Goal: Information Seeking & Learning: Learn about a topic

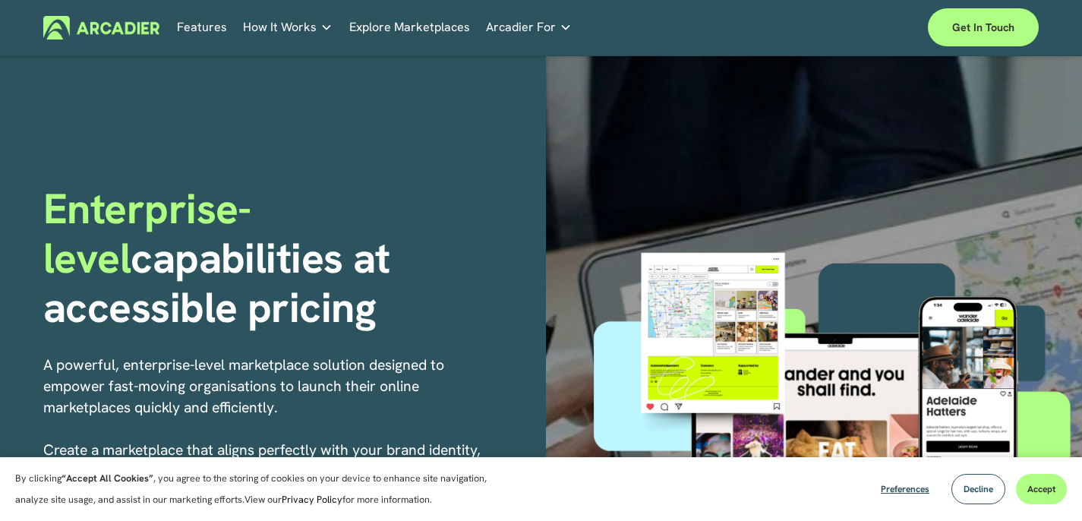
click at [1042, 497] on button "Accept" at bounding box center [1041, 489] width 51 height 30
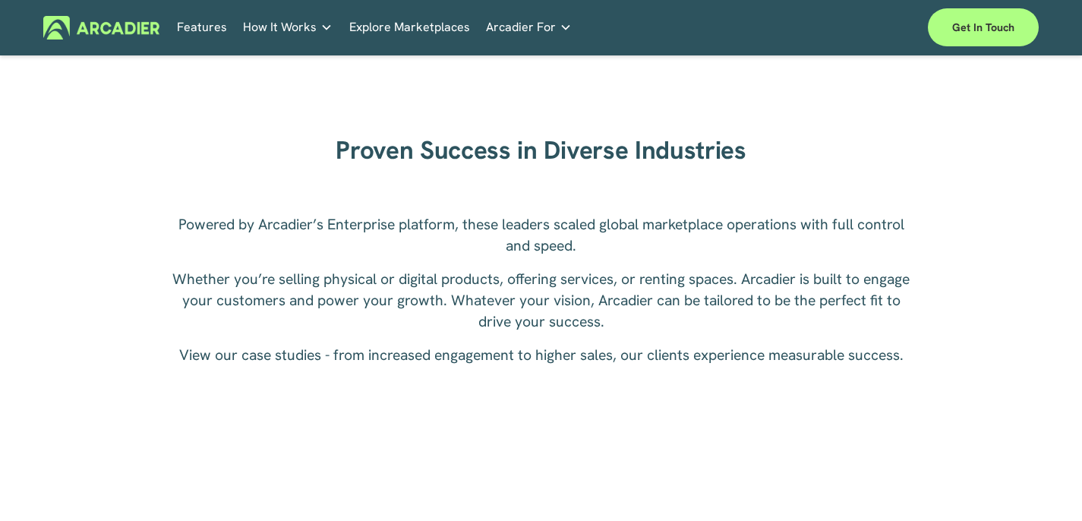
scroll to position [1987, 0]
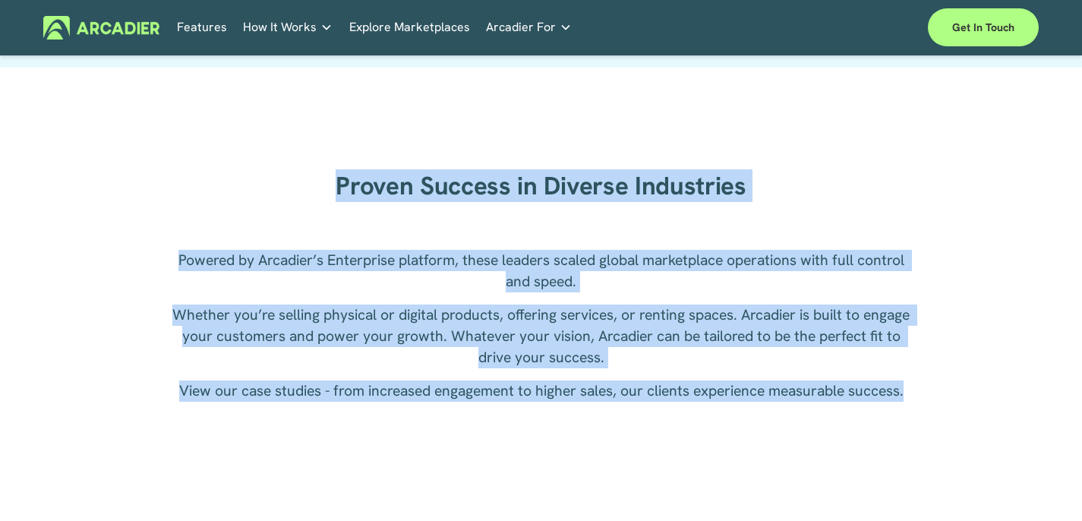
drag, startPoint x: 330, startPoint y: 175, endPoint x: 950, endPoint y: 390, distance: 656.6
click at [950, 390] on div "Proven Success in Diverse Industries Powered by Arcadier’s Enterprise platform,…" at bounding box center [541, 420] width 1082 height 641
copy div "Proven Success in Diverse Industries Powered by Arcadier’s Enterprise platform,…"
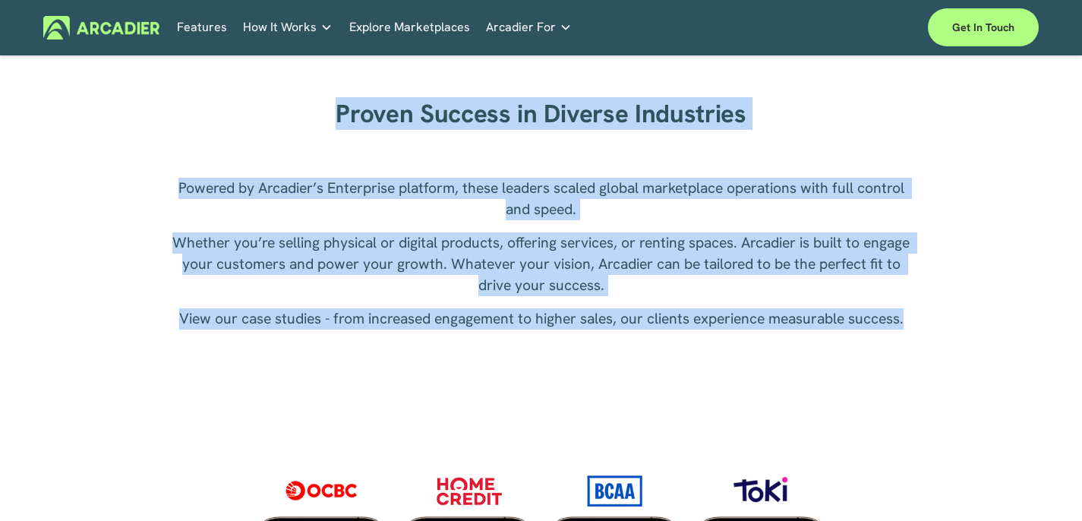
scroll to position [2034, 0]
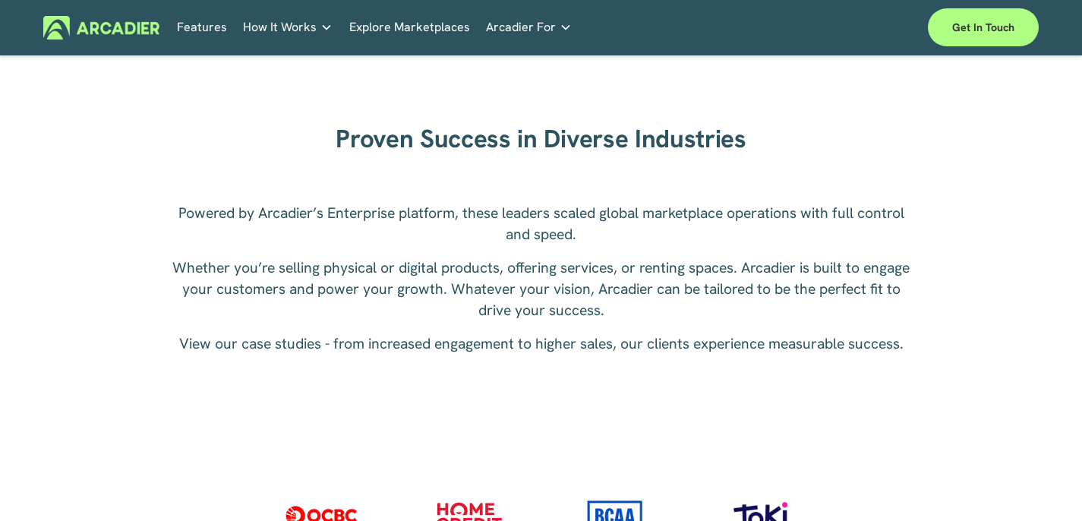
click at [527, 421] on div "Powered by Arcadier’s Enterprise platform, these leaders scaled global marketpl…" at bounding box center [541, 331] width 739 height 257
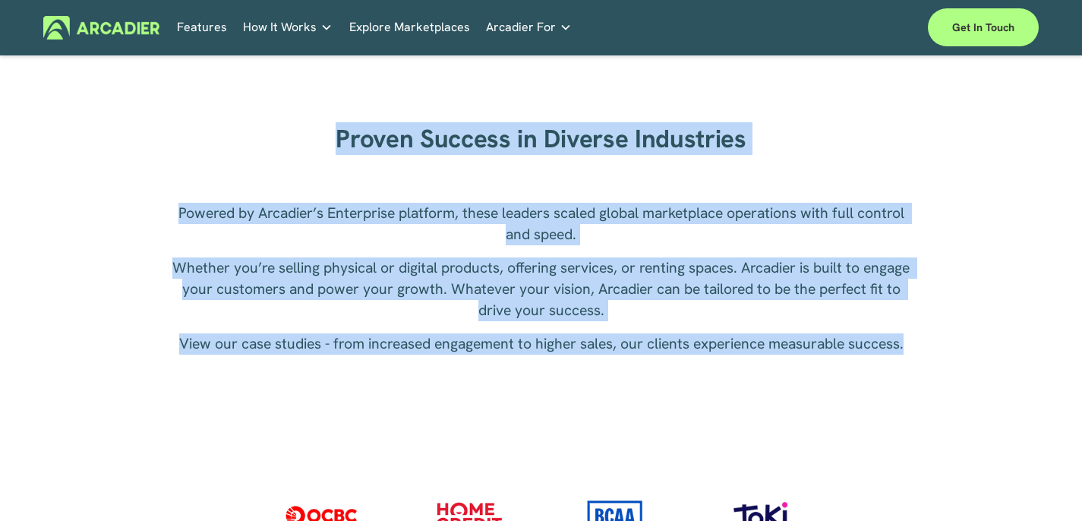
drag, startPoint x: 910, startPoint y: 348, endPoint x: 346, endPoint y: 148, distance: 598.6
click at [346, 148] on div "Proven Success in Diverse Industries Powered by Arcadier’s Enterprise platform,…" at bounding box center [541, 373] width 1082 height 641
copy div "Proven Success in Diverse Industries Powered by Arcadier’s Enterprise platform,…"
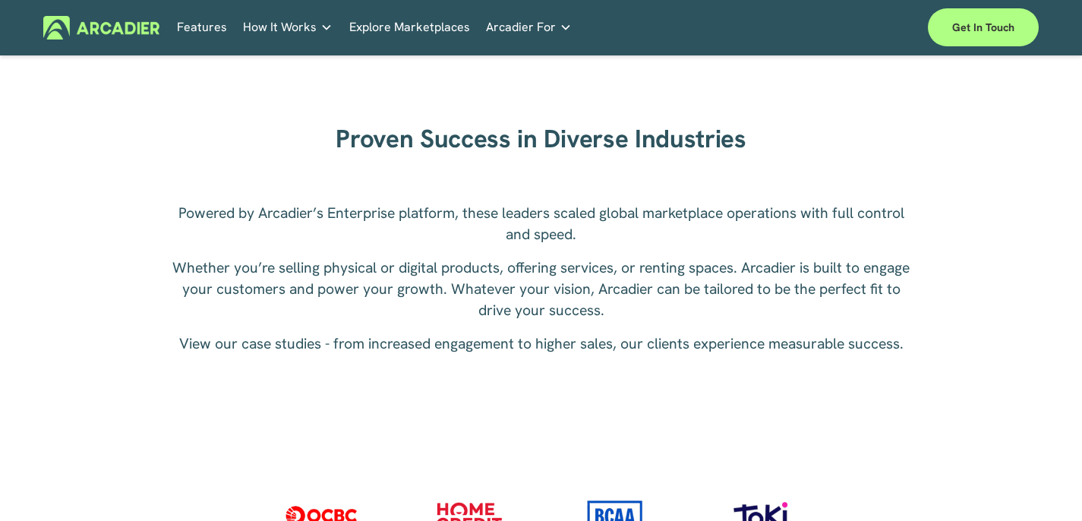
click at [515, 357] on div "Powered by Arcadier’s Enterprise platform, these leaders scaled global marketpl…" at bounding box center [541, 331] width 739 height 257
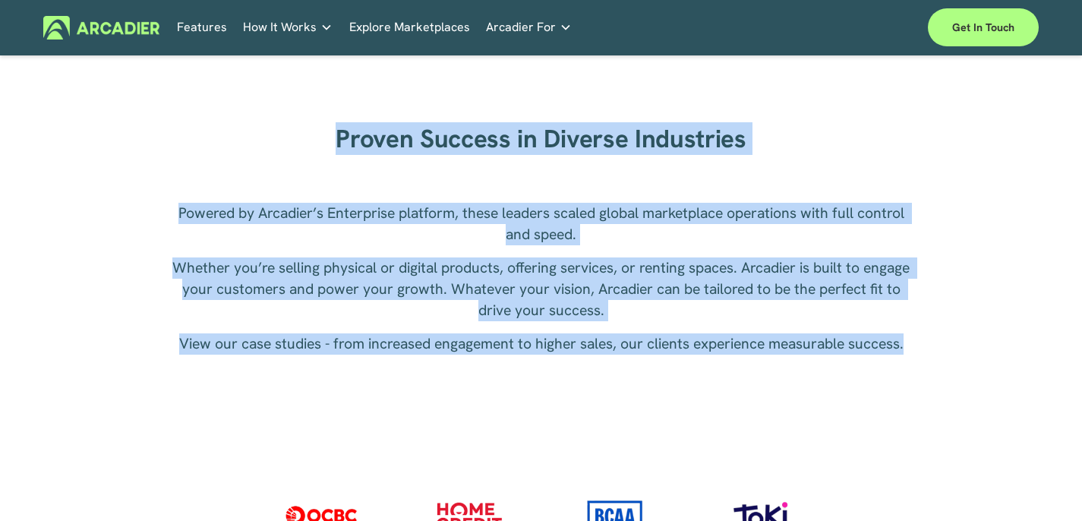
drag, startPoint x: 920, startPoint y: 339, endPoint x: 328, endPoint y: 143, distance: 623.7
click at [328, 143] on div "Proven Success in Diverse Industries Powered by Arcadier’s Enterprise platform,…" at bounding box center [541, 373] width 1082 height 641
copy div "Proven Success in Diverse Industries Powered by Arcadier’s Enterprise platform,…"
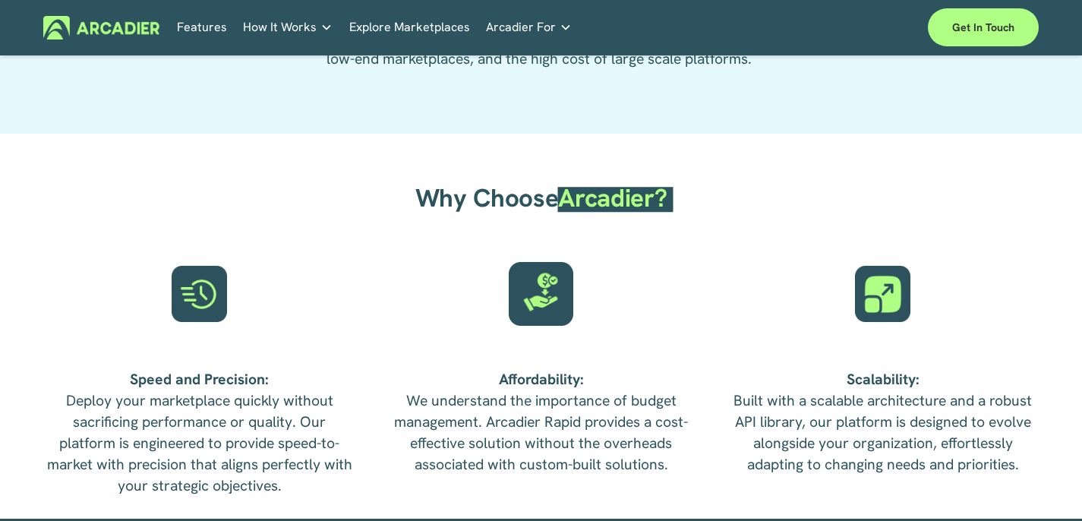
scroll to position [3380, 0]
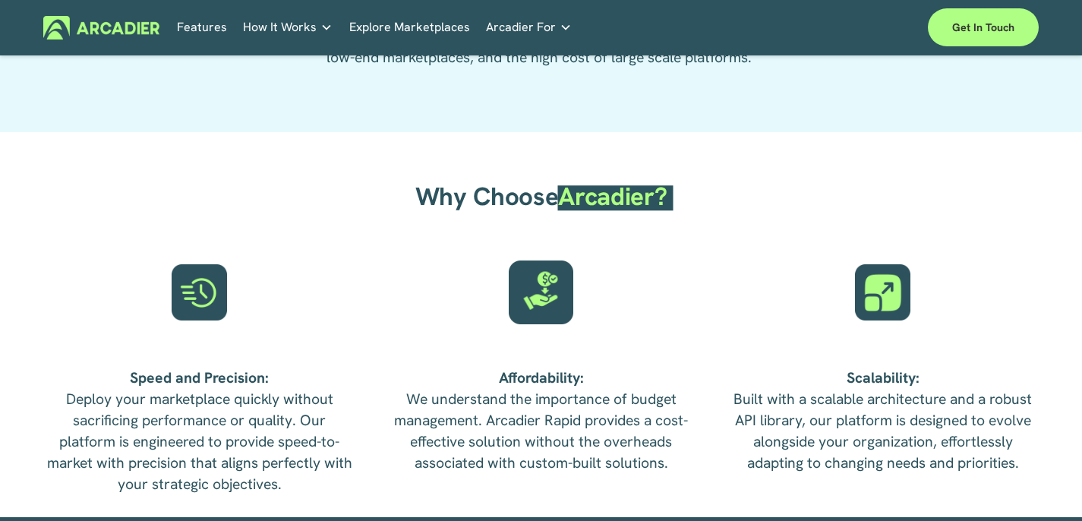
click at [267, 26] on span "How It Works" at bounding box center [280, 27] width 74 height 21
click at [540, 24] on span "Arcadier For" at bounding box center [521, 27] width 70 height 21
click at [124, 27] on img at bounding box center [101, 28] width 116 height 24
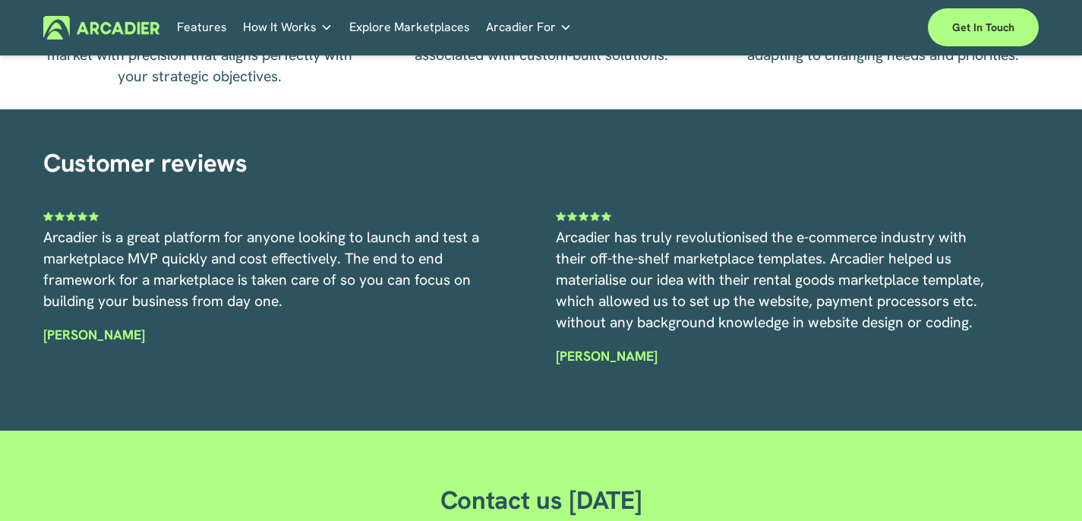
scroll to position [4256, 0]
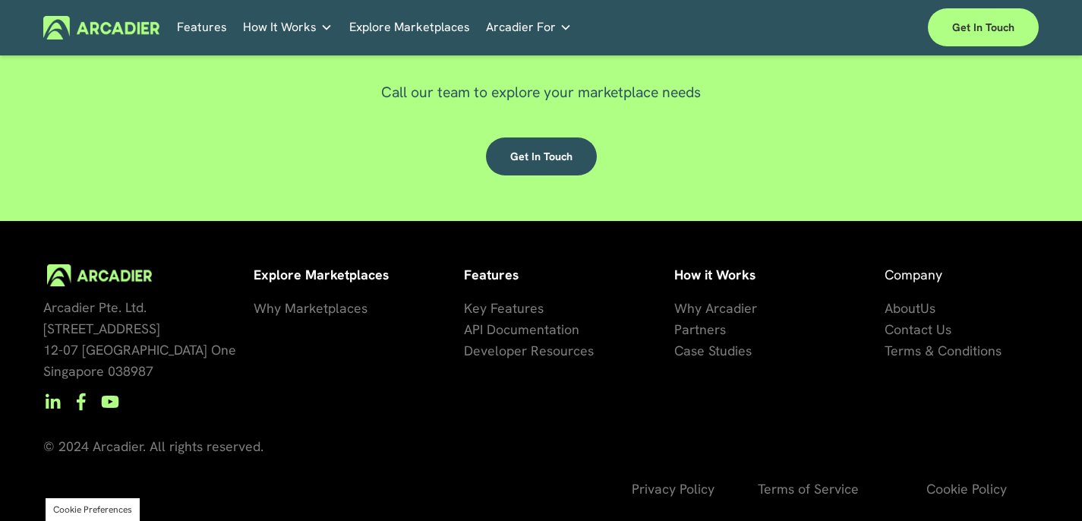
click at [0, 0] on p "Building the world’s most powerful enterprise digital marketplace." at bounding box center [0, 0] width 0 height 0
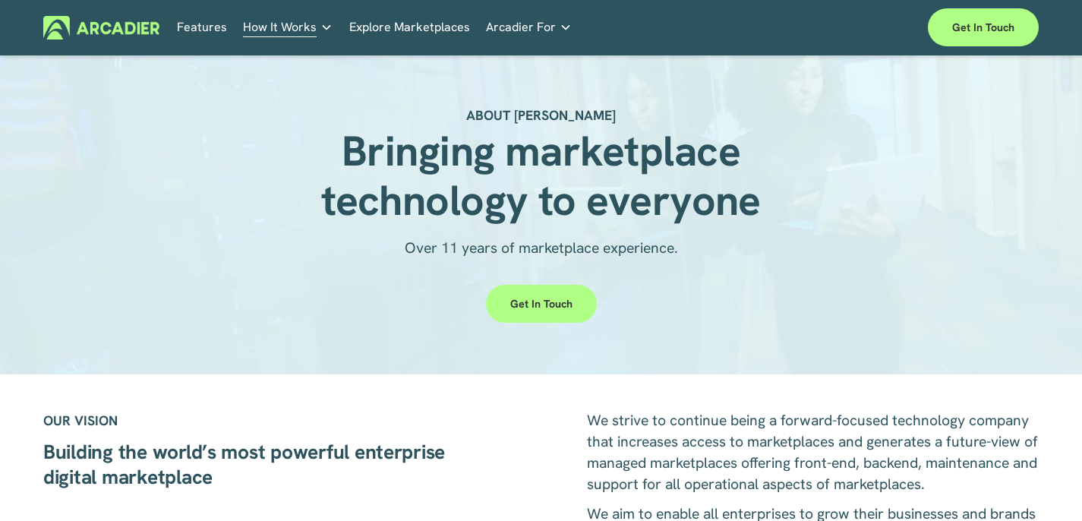
click at [313, 27] on link "How It Works" at bounding box center [288, 28] width 90 height 24
click at [0, 0] on p "Building the world’s most powerful enterprise digital marketplace." at bounding box center [0, 0] width 0 height 0
click at [112, 24] on img at bounding box center [101, 28] width 116 height 24
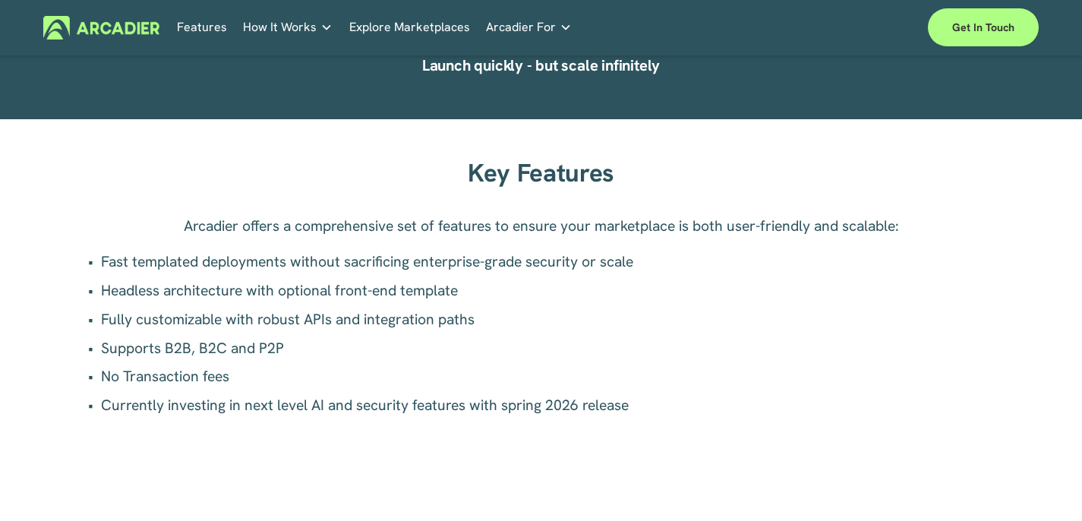
click at [0, 0] on p "Building the world’s most powerful enterprise digital marketplace." at bounding box center [0, 0] width 0 height 0
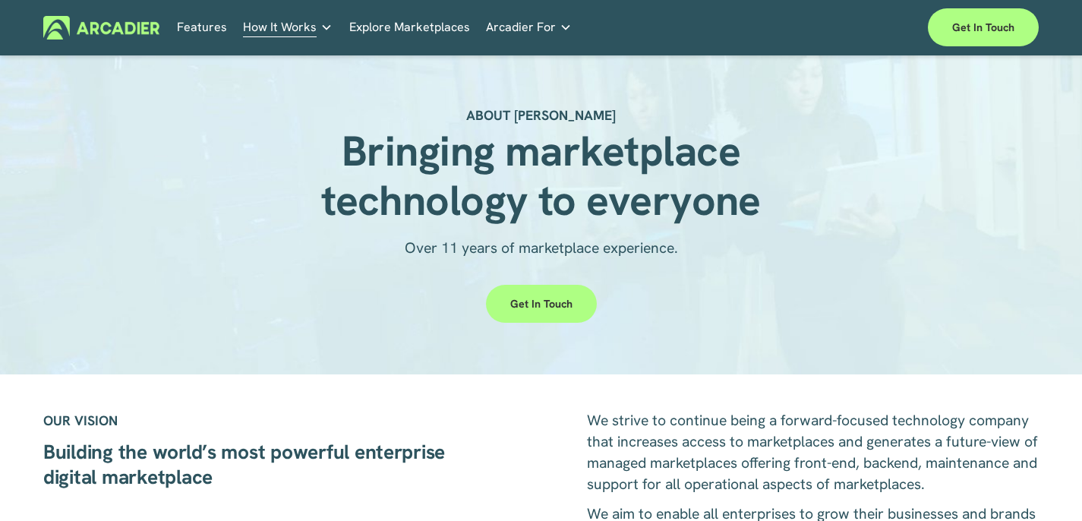
click at [0, 0] on h5 "About Us" at bounding box center [0, 0] width 0 height 0
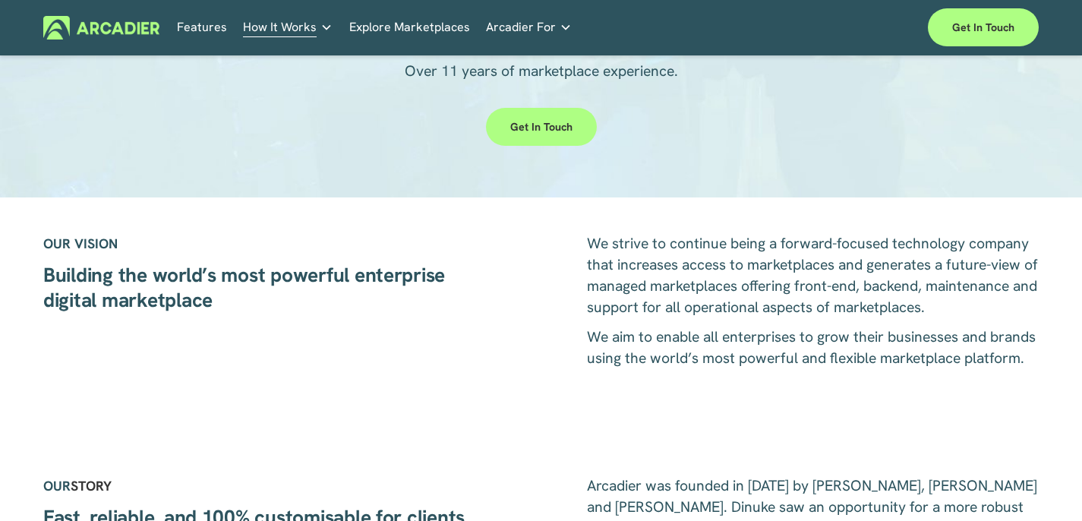
scroll to position [179, 0]
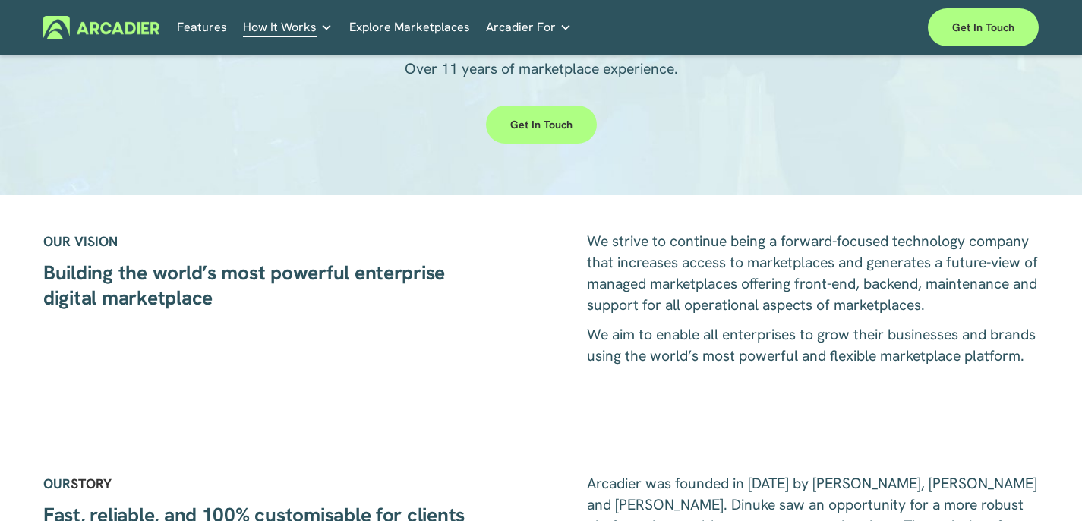
click at [106, 30] on img at bounding box center [101, 28] width 116 height 24
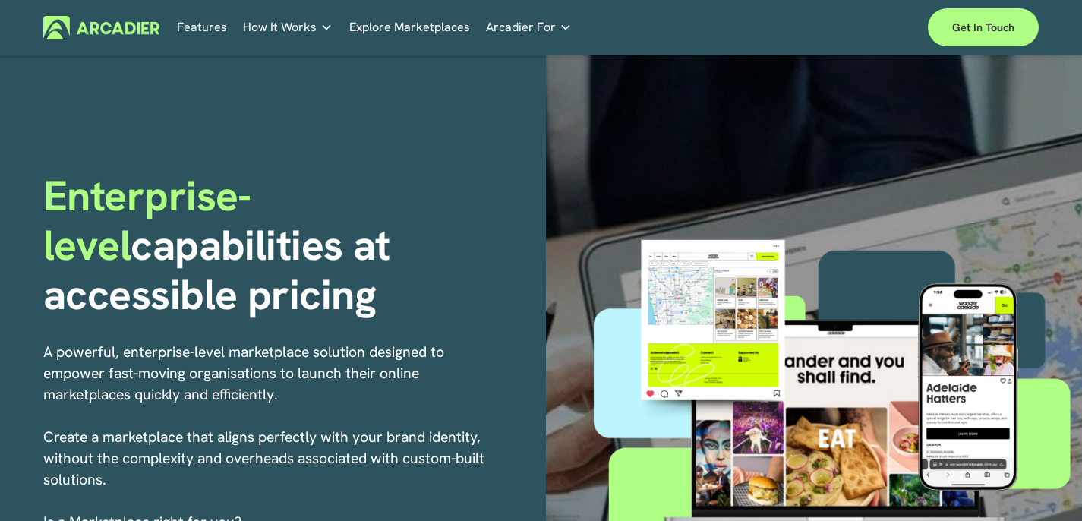
scroll to position [43, 0]
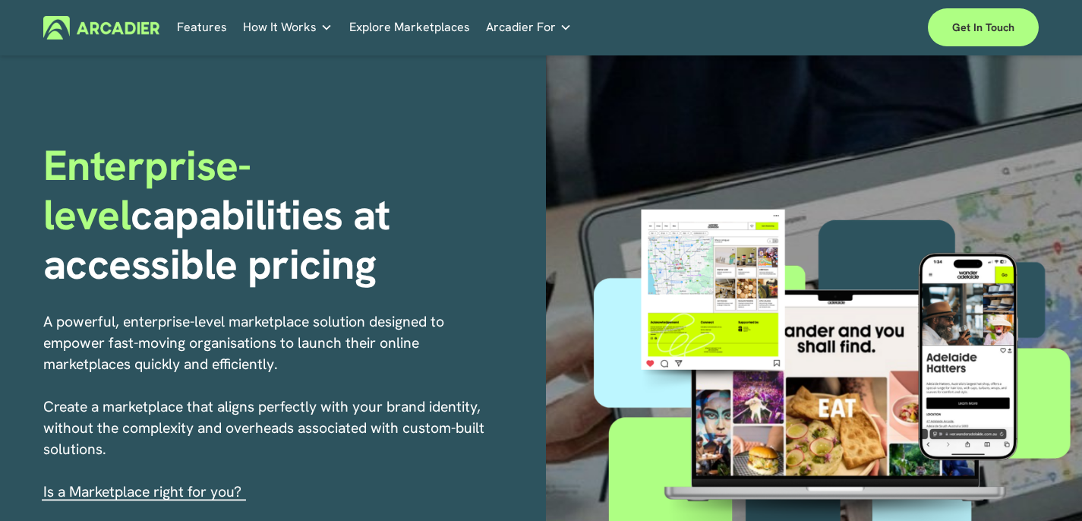
click at [204, 32] on link "Features" at bounding box center [202, 28] width 50 height 24
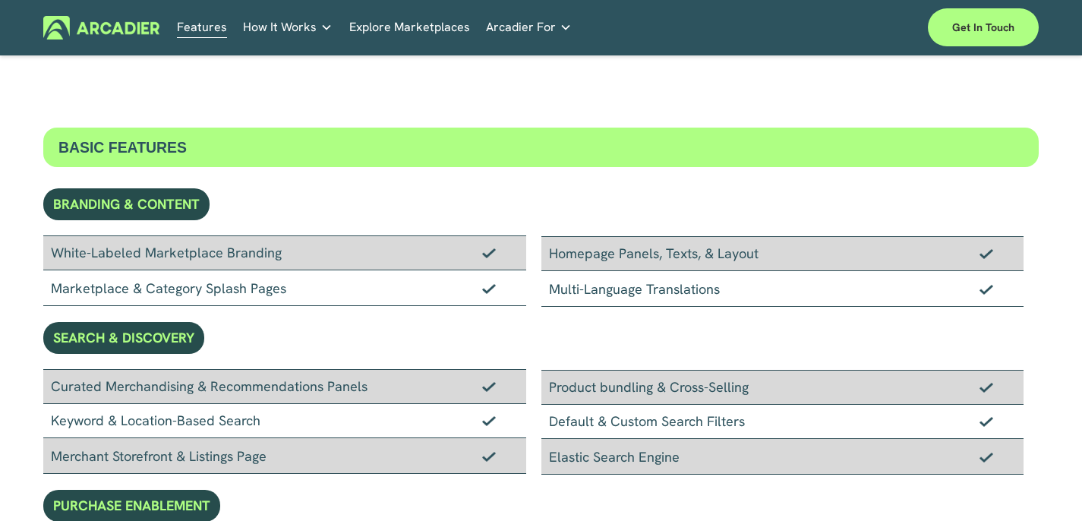
click at [141, 25] on img at bounding box center [101, 28] width 116 height 24
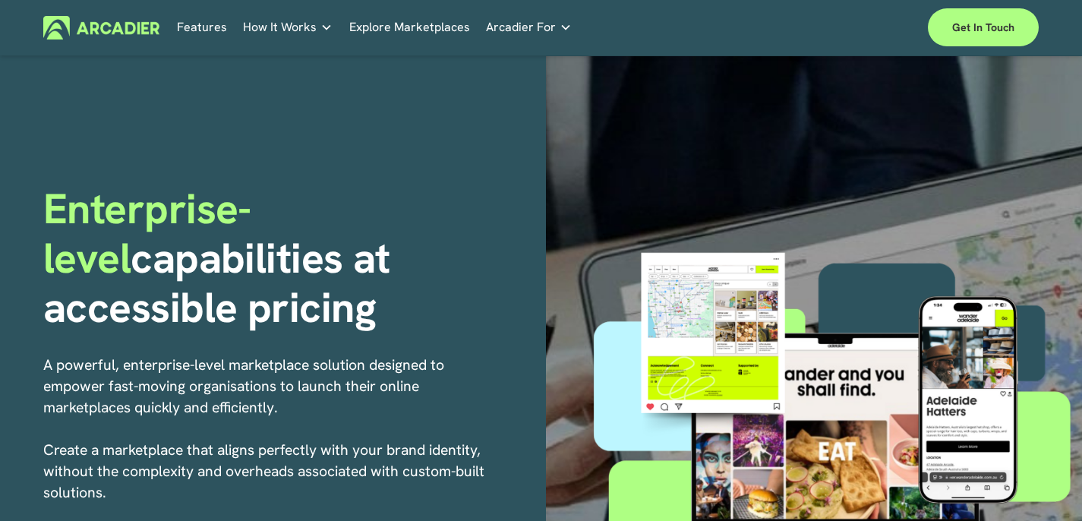
click at [0, 0] on p "Read about game-changing marketplace solutions." at bounding box center [0, 0] width 0 height 0
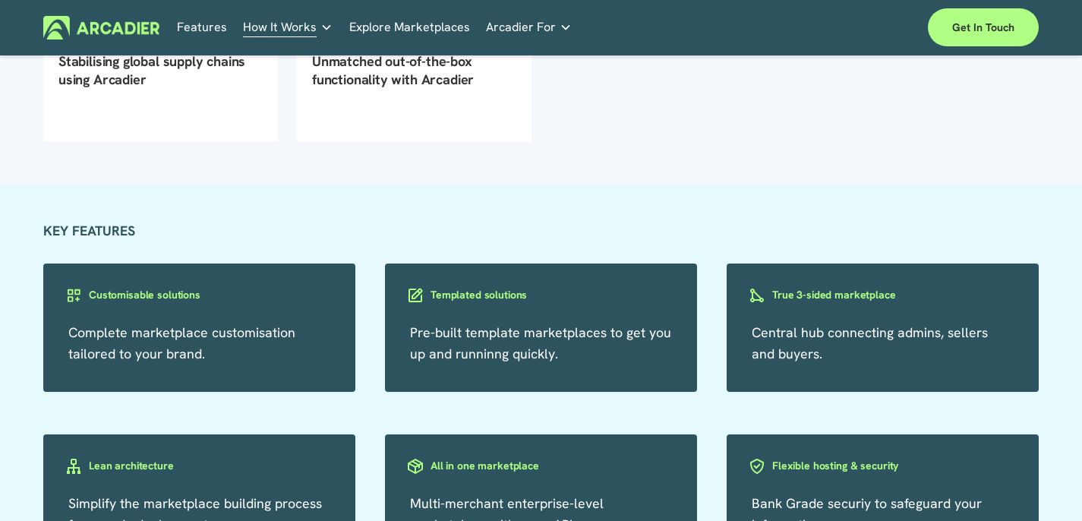
scroll to position [595, 0]
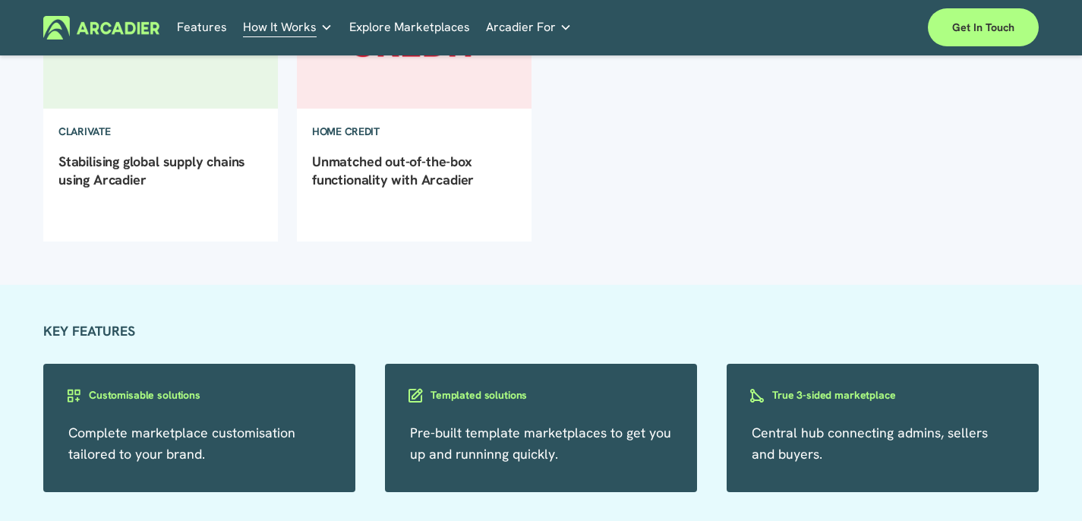
click at [0, 0] on h5 "About Us" at bounding box center [0, 0] width 0 height 0
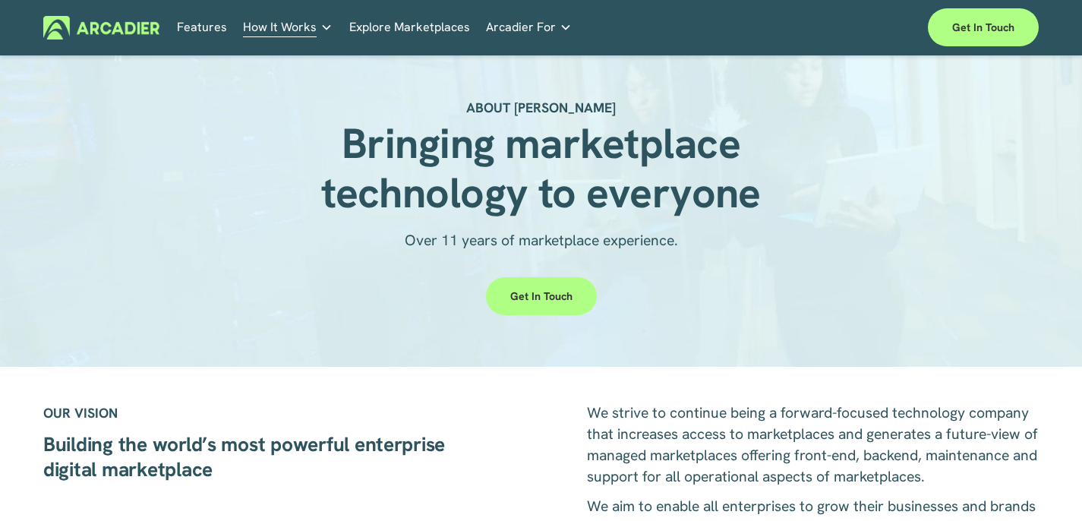
scroll to position [12, 0]
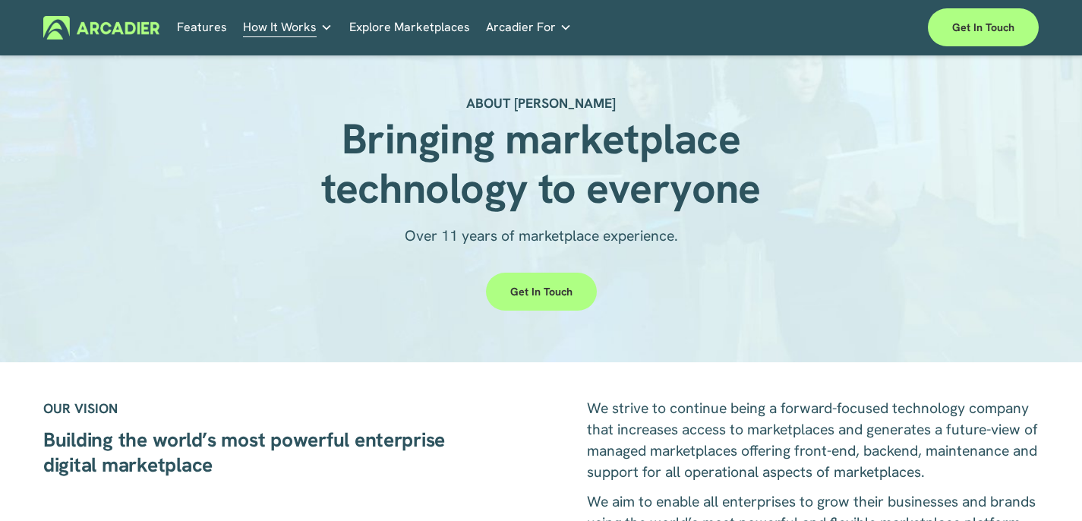
click at [83, 36] on img at bounding box center [101, 28] width 116 height 24
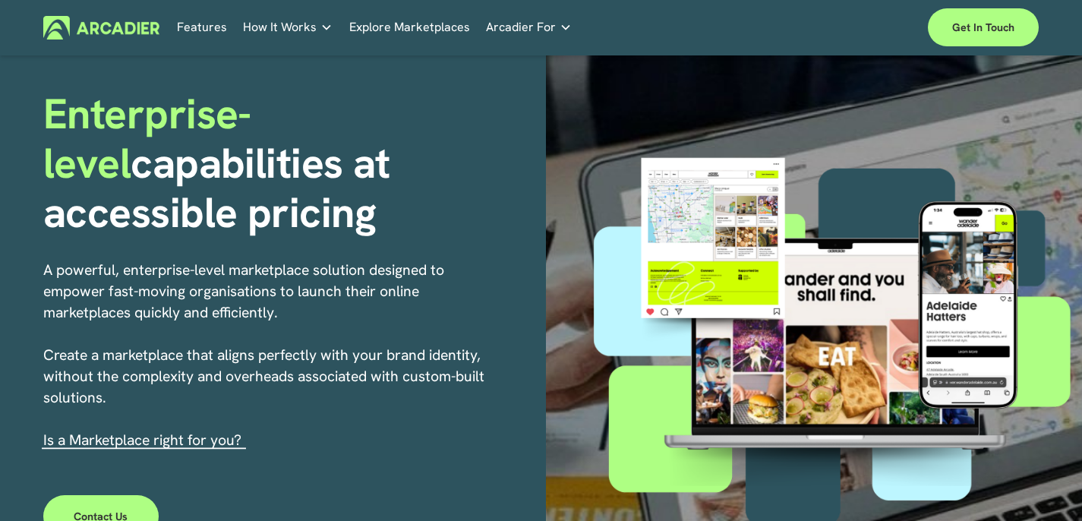
scroll to position [93, 0]
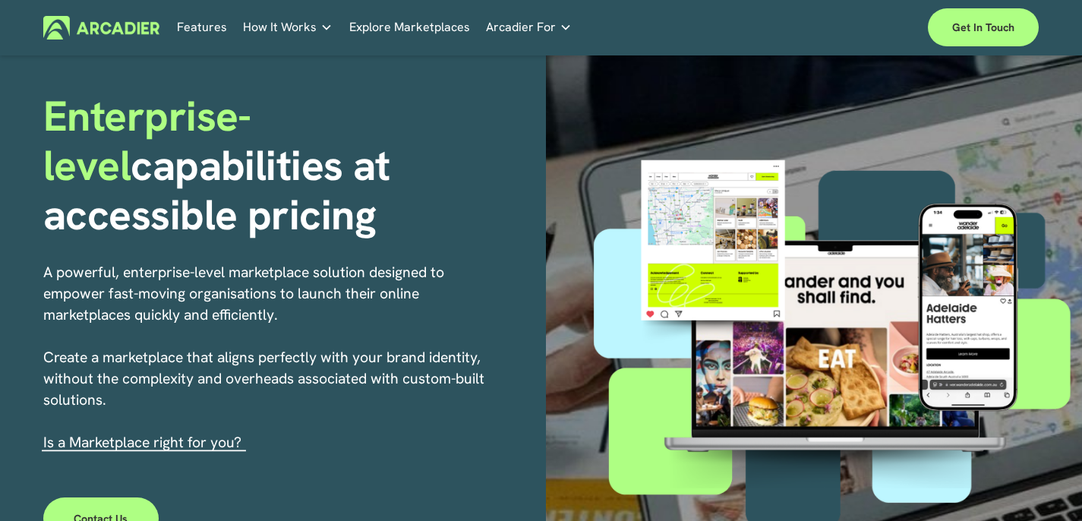
click at [0, 0] on p "Building the world’s most powerful enterprise digital marketplace." at bounding box center [0, 0] width 0 height 0
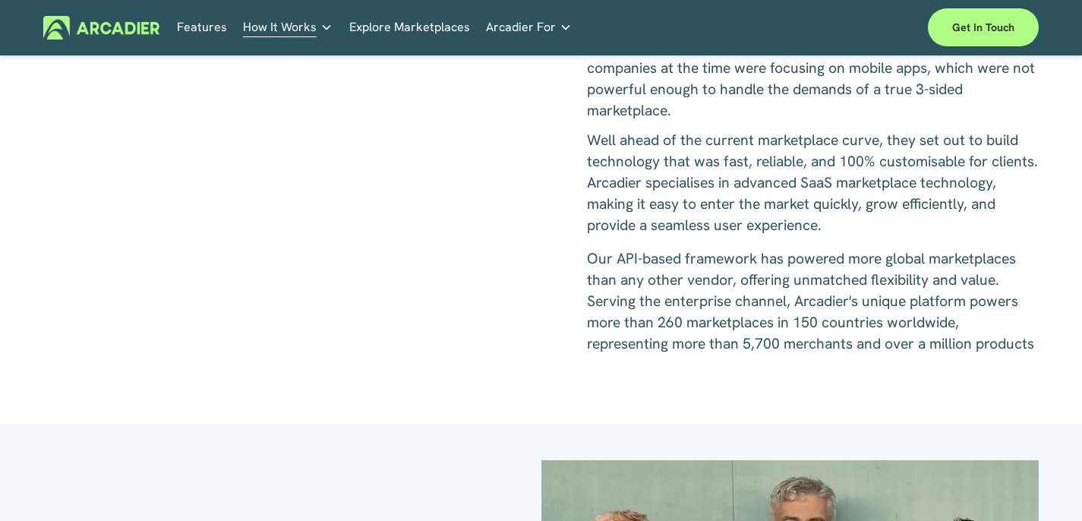
scroll to position [750, 0]
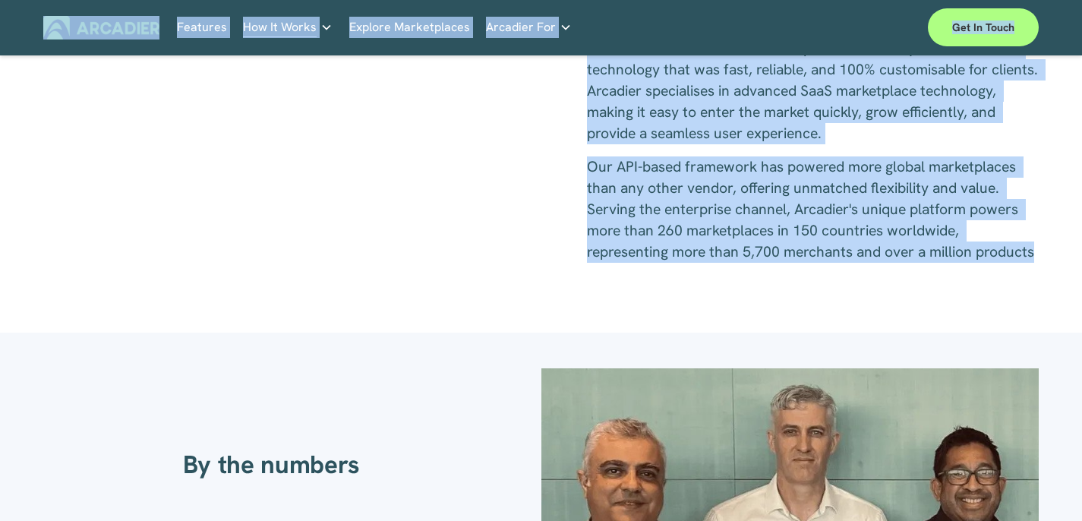
drag, startPoint x: 1052, startPoint y: 260, endPoint x: 150, endPoint y: 55, distance: 924.7
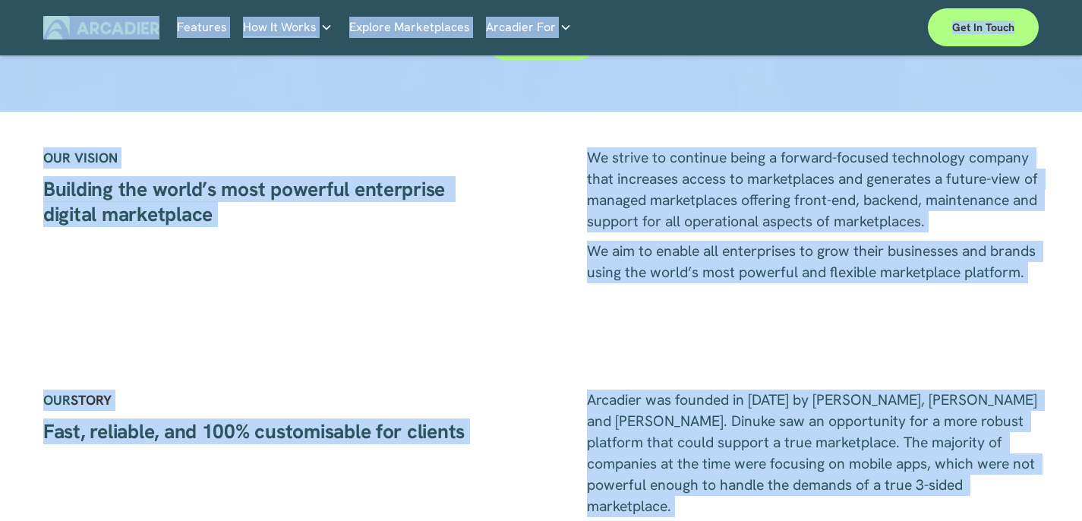
scroll to position [232, 0]
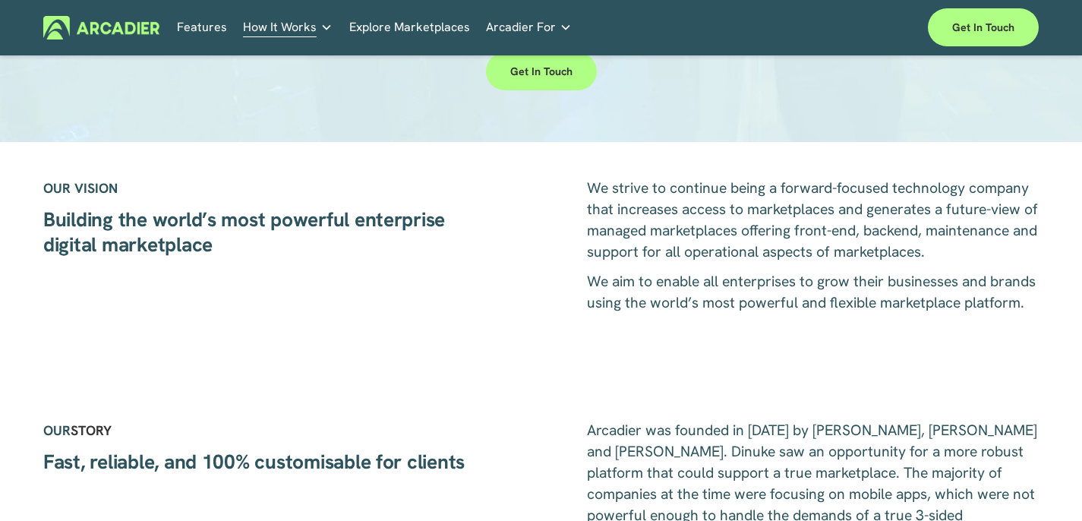
click at [396, 228] on strong "Building the world’s most powerful enterprise digital marketplace" at bounding box center [246, 231] width 407 height 51
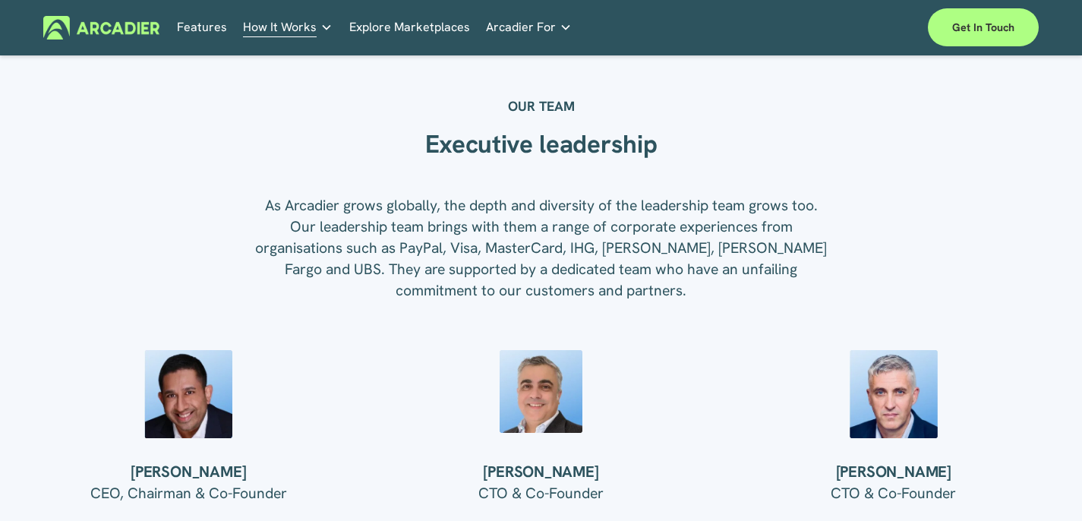
scroll to position [1577, 0]
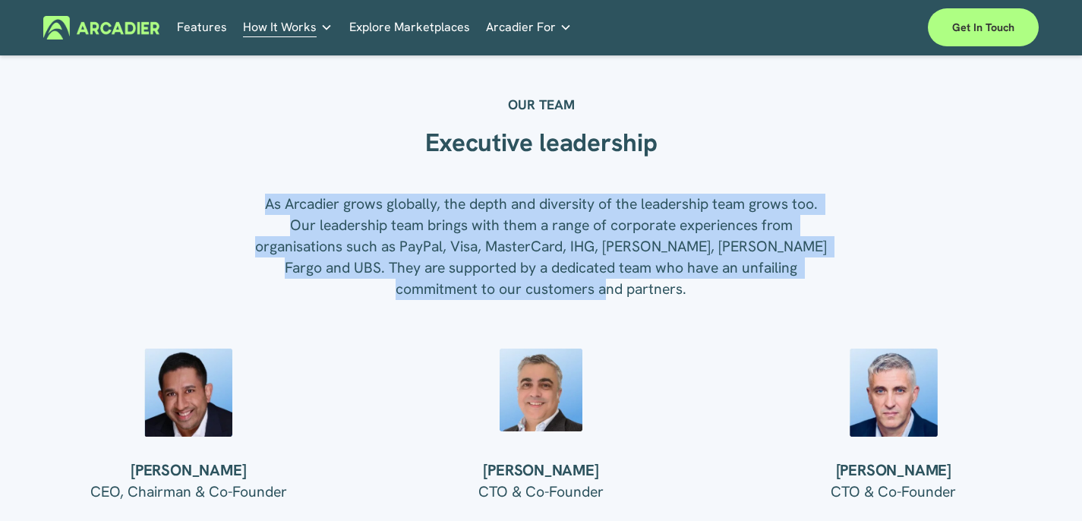
drag, startPoint x: 632, startPoint y: 304, endPoint x: 244, endPoint y: 219, distance: 397.3
copy p "As Arcadier grows globally, the depth and diversity of the leadership team grow…"
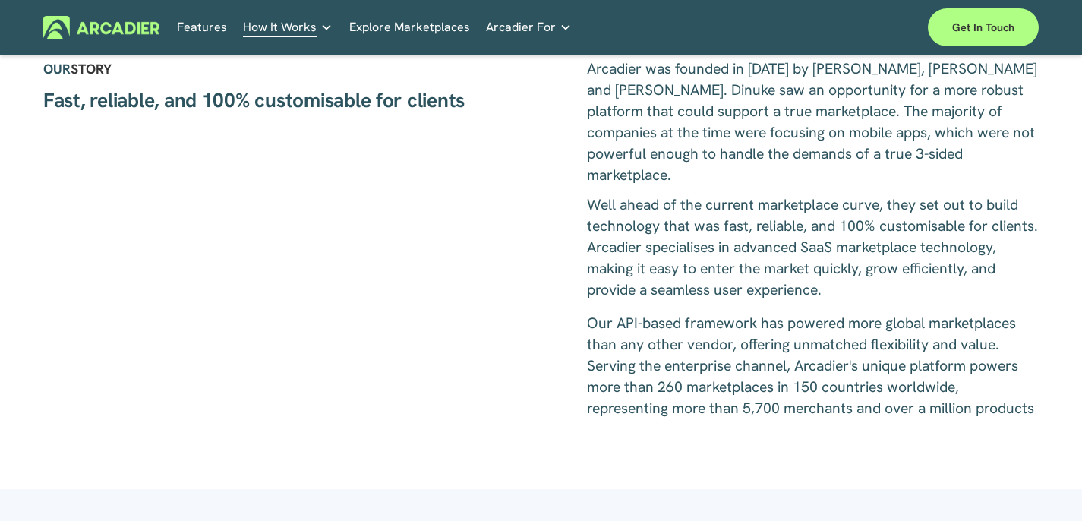
scroll to position [269, 0]
